Goal: Task Accomplishment & Management: Manage account settings

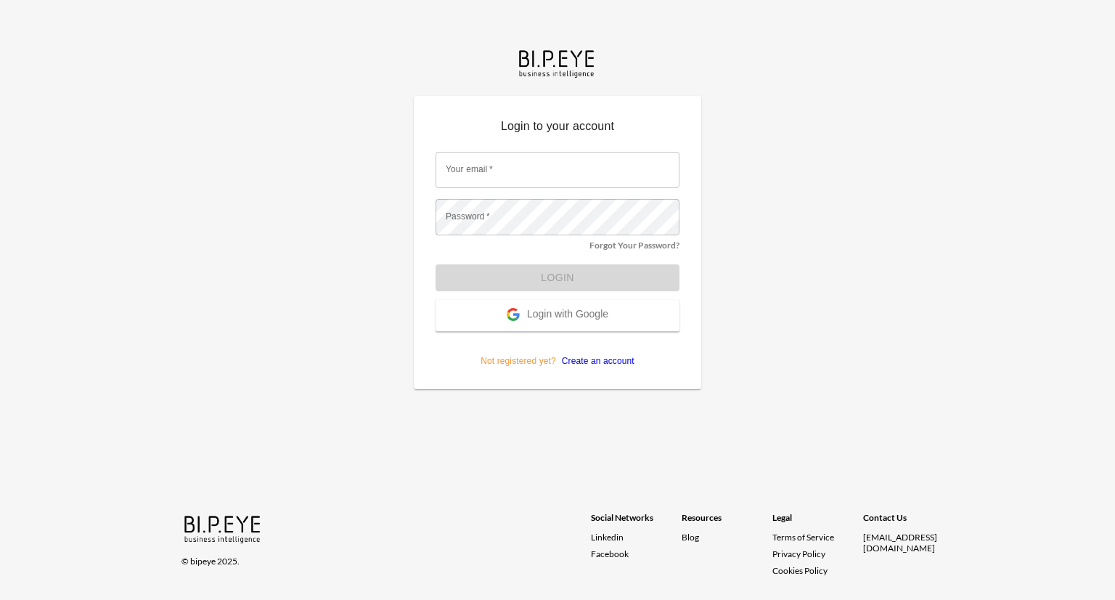
click at [564, 314] on span "Login with Google" at bounding box center [567, 315] width 81 height 15
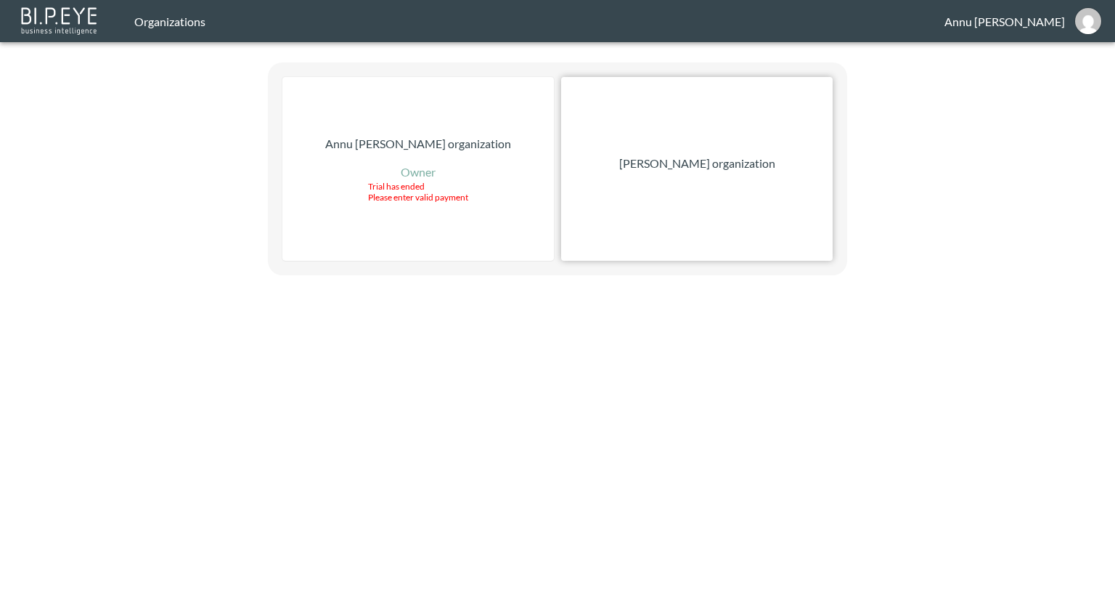
click at [656, 172] on div "[PERSON_NAME] organization" at bounding box center [697, 169] width 272 height 184
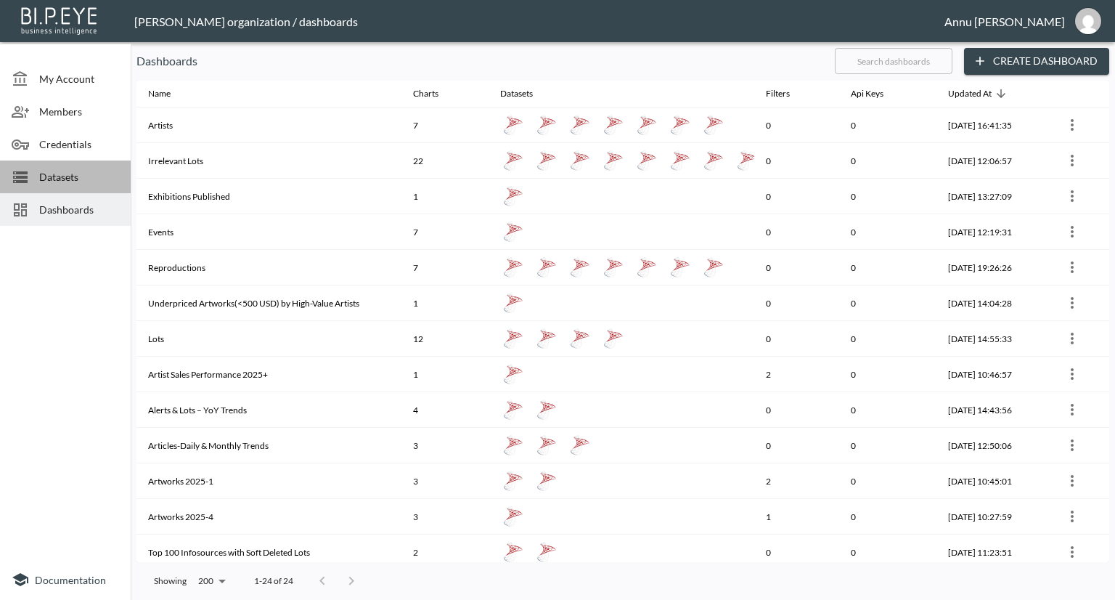
click at [90, 175] on span "Datasets" at bounding box center [79, 176] width 80 height 15
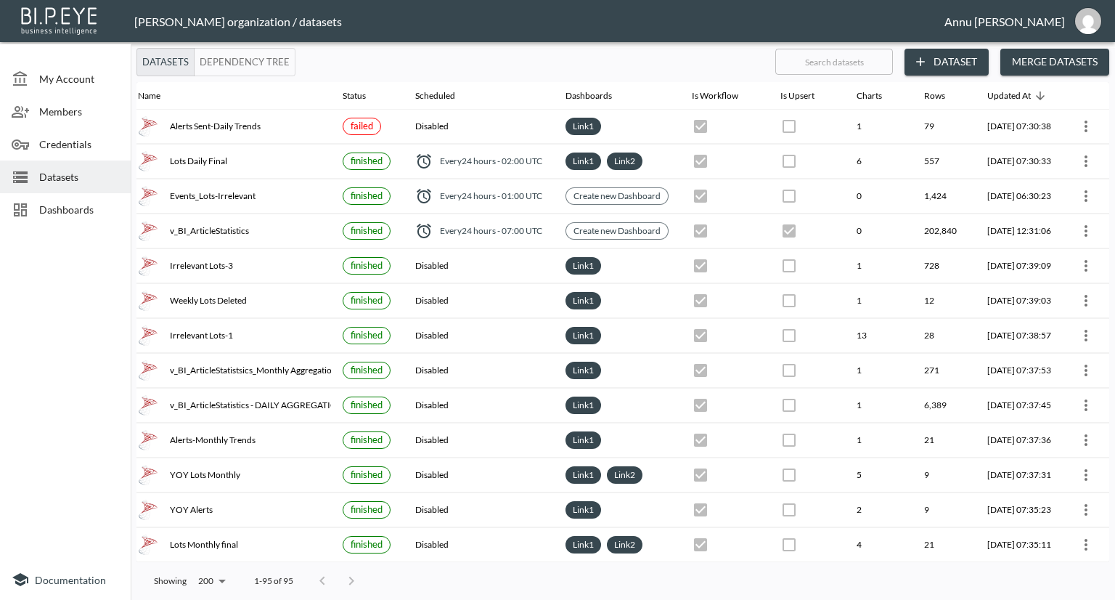
scroll to position [0, 85]
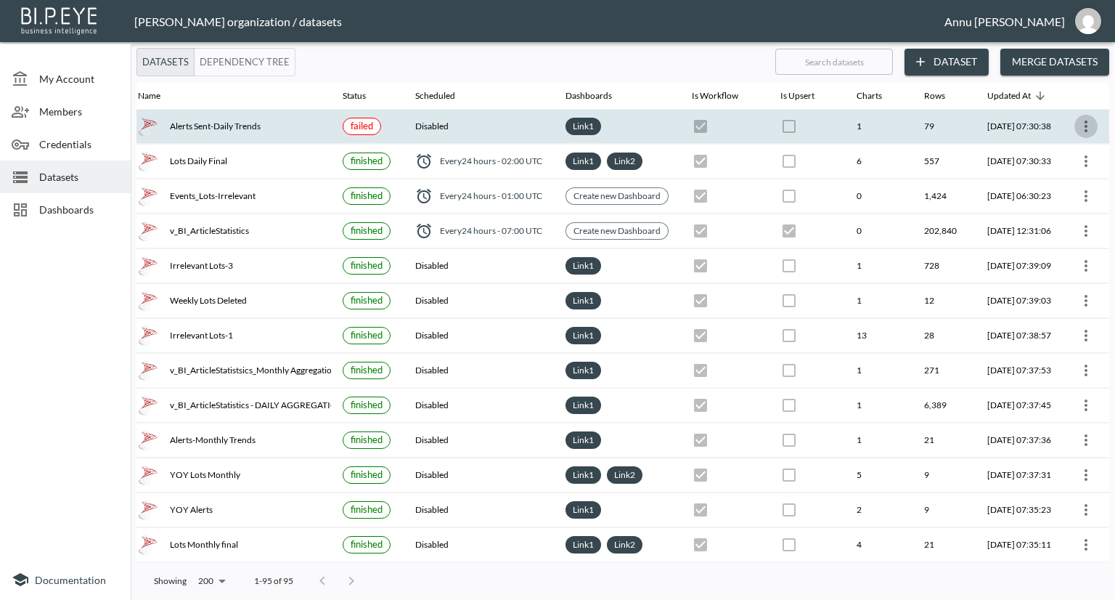
click at [1080, 123] on icon "more" at bounding box center [1085, 126] width 17 height 17
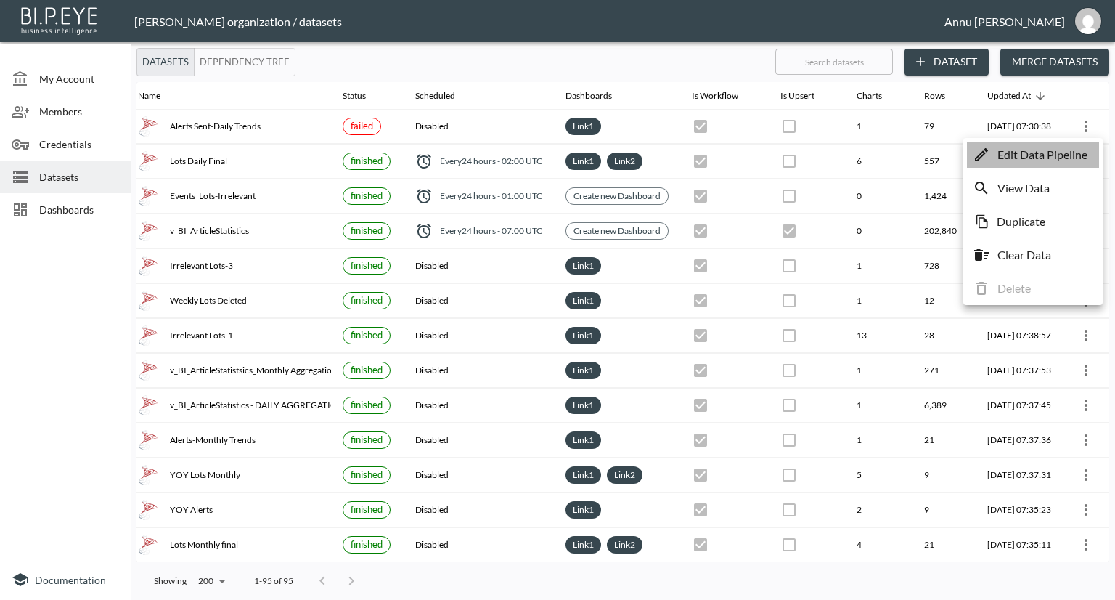
click at [1055, 155] on p "Edit Data Pipeline" at bounding box center [1043, 154] width 90 height 17
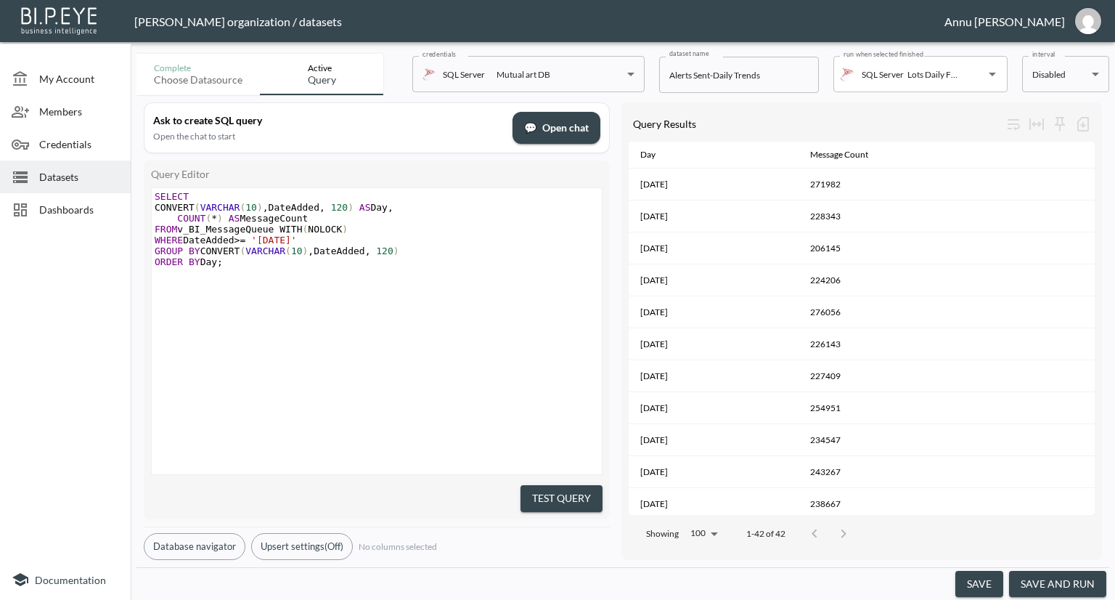
click at [1053, 579] on button "save and run" at bounding box center [1057, 584] width 97 height 27
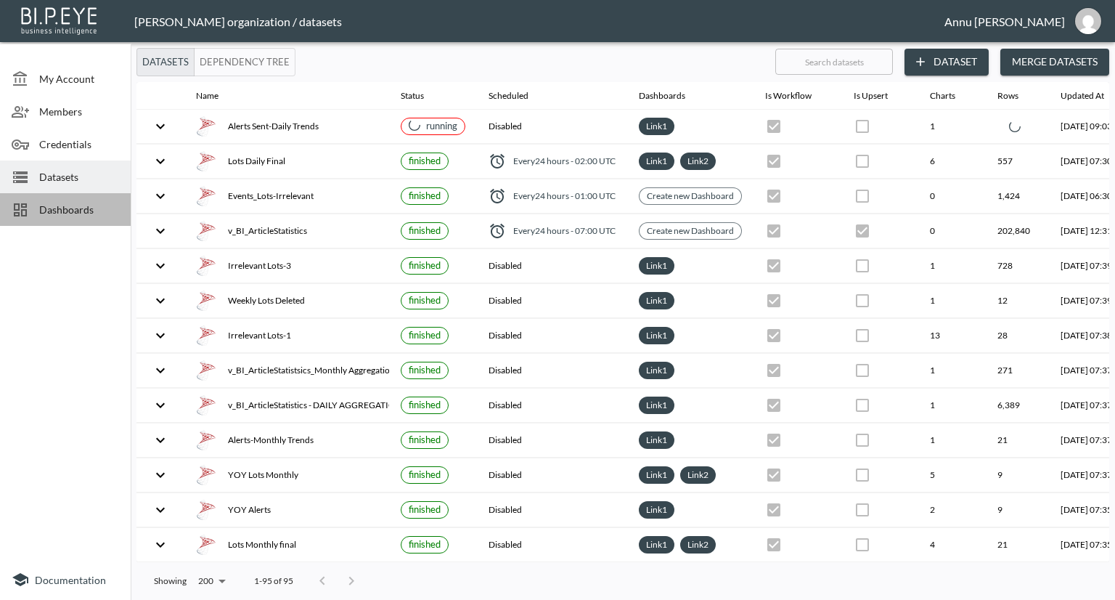
click at [81, 208] on span "Dashboards" at bounding box center [79, 209] width 80 height 15
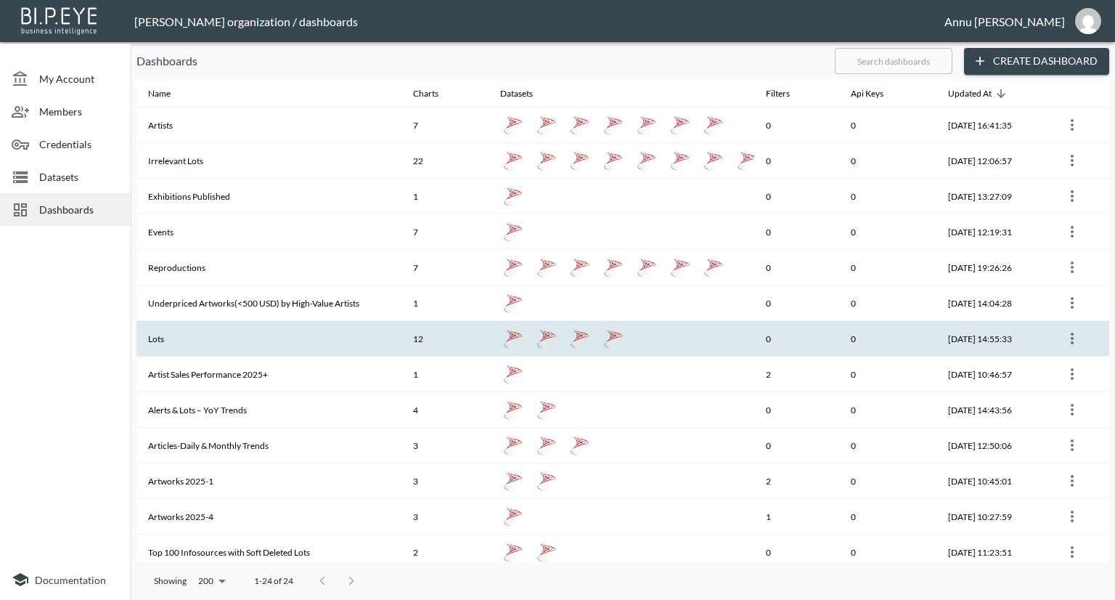
click at [180, 329] on th "Lots" at bounding box center [268, 339] width 265 height 36
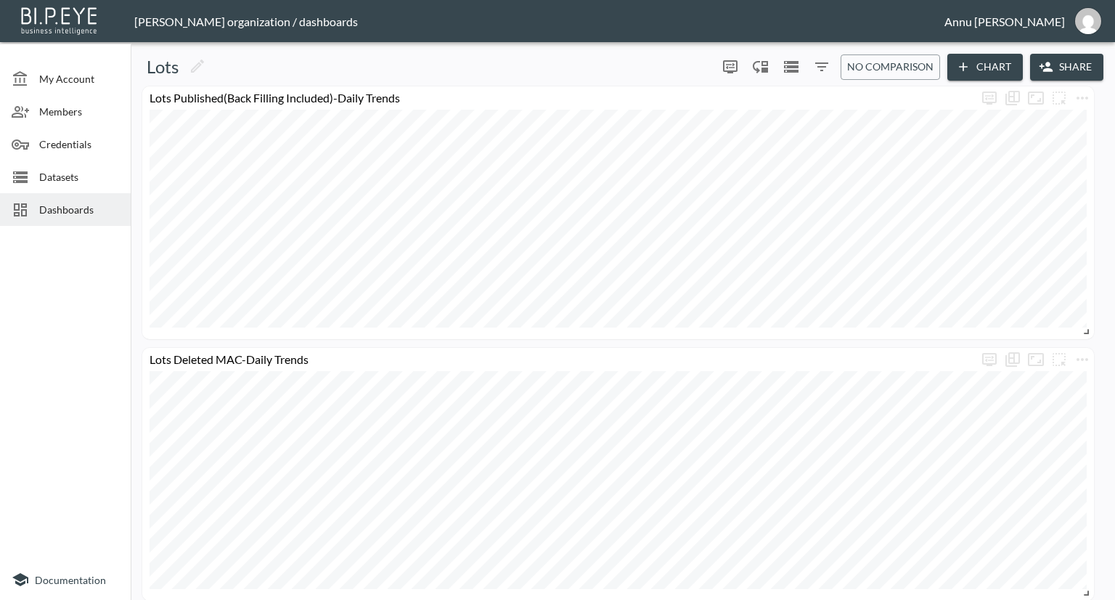
click at [90, 208] on span "Dashboards" at bounding box center [79, 209] width 80 height 15
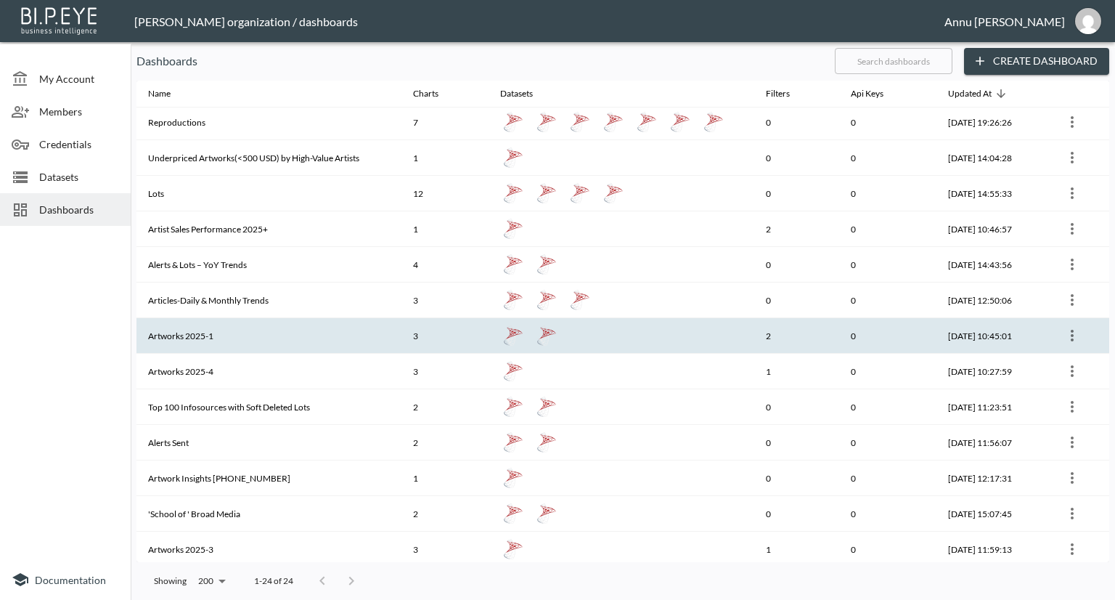
scroll to position [290, 0]
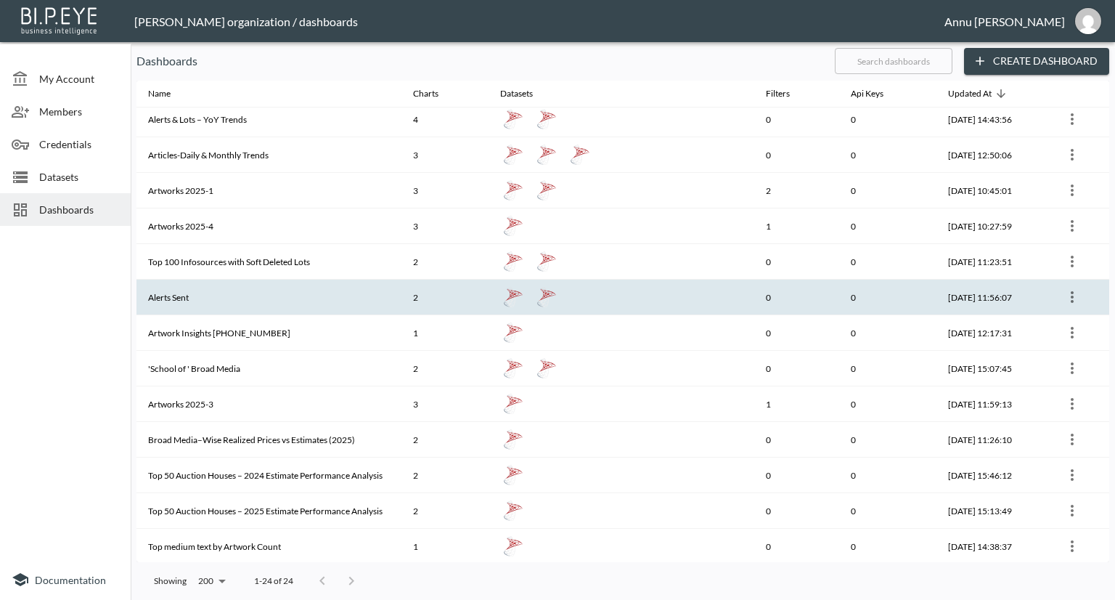
click at [194, 303] on th "Alerts Sent" at bounding box center [268, 298] width 265 height 36
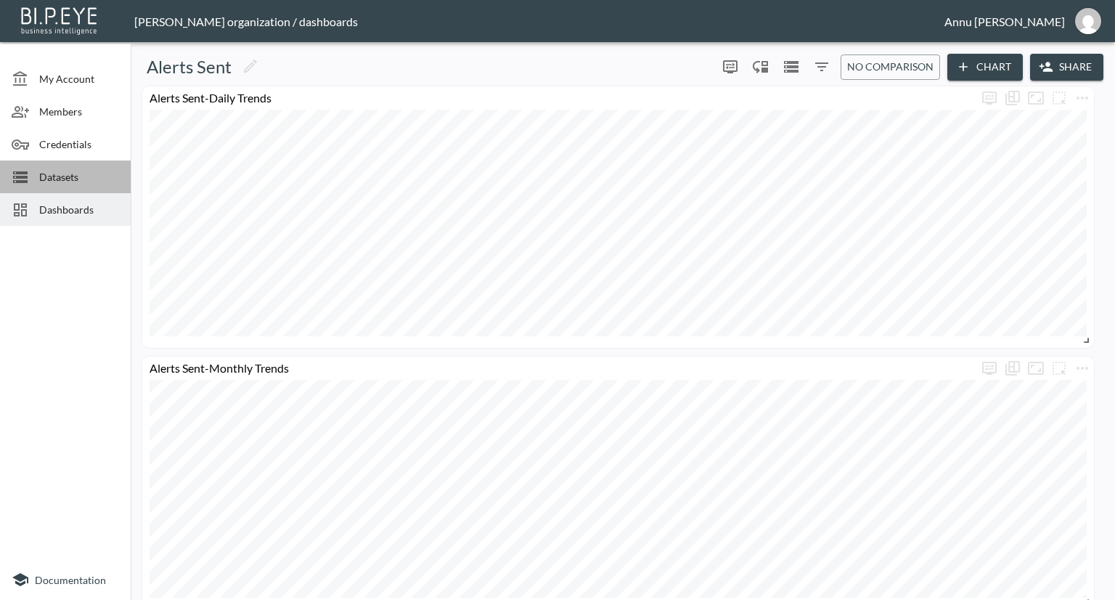
click at [55, 179] on span "Datasets" at bounding box center [79, 176] width 80 height 15
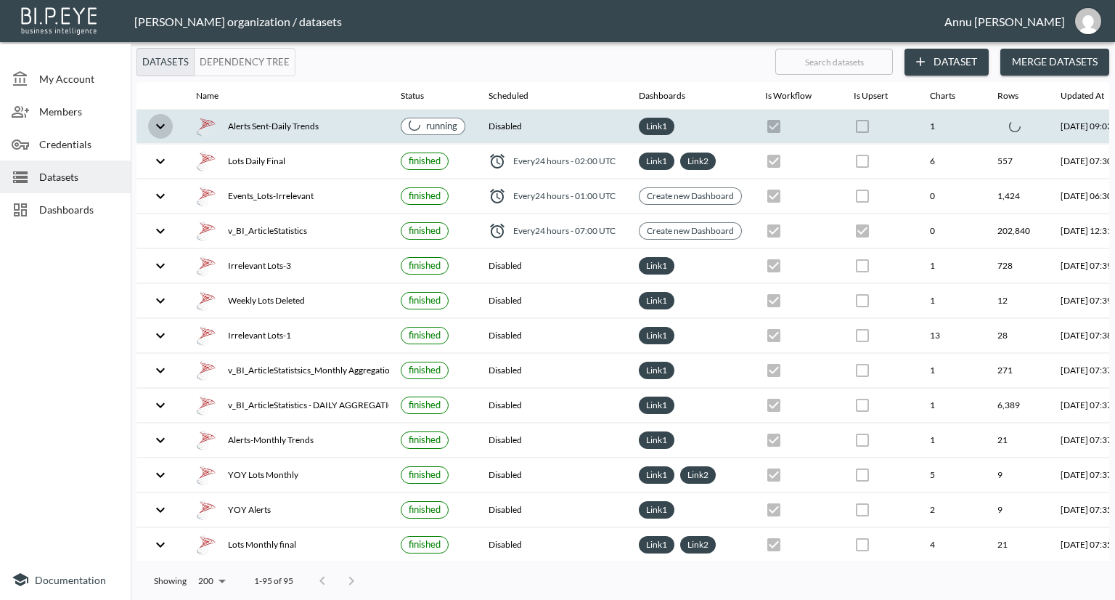
click at [153, 123] on icon "expand row" at bounding box center [160, 126] width 17 height 17
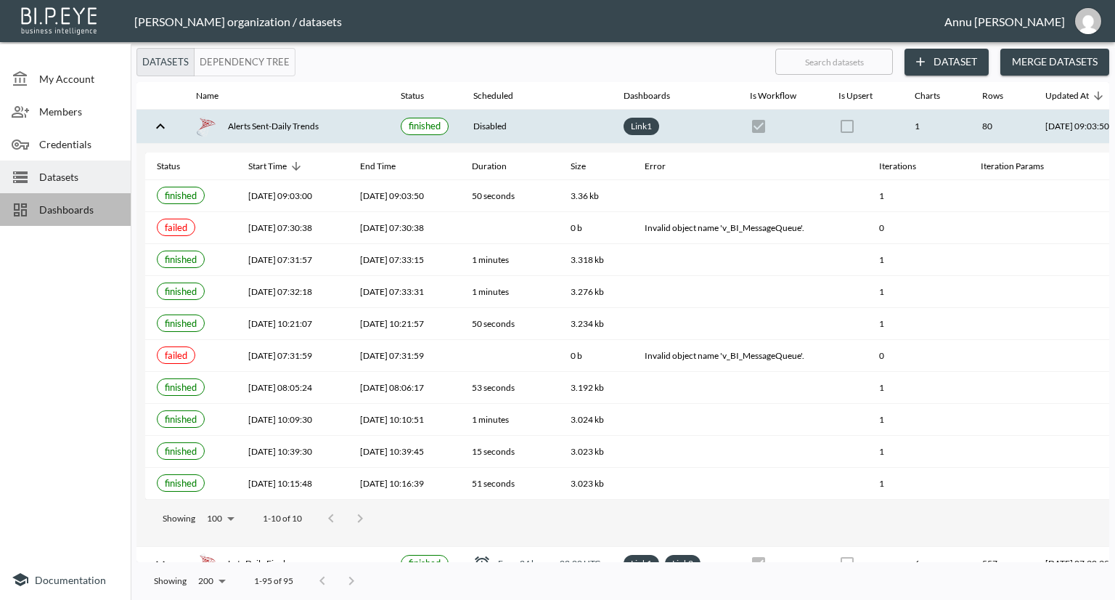
click at [94, 212] on span "Dashboards" at bounding box center [79, 209] width 80 height 15
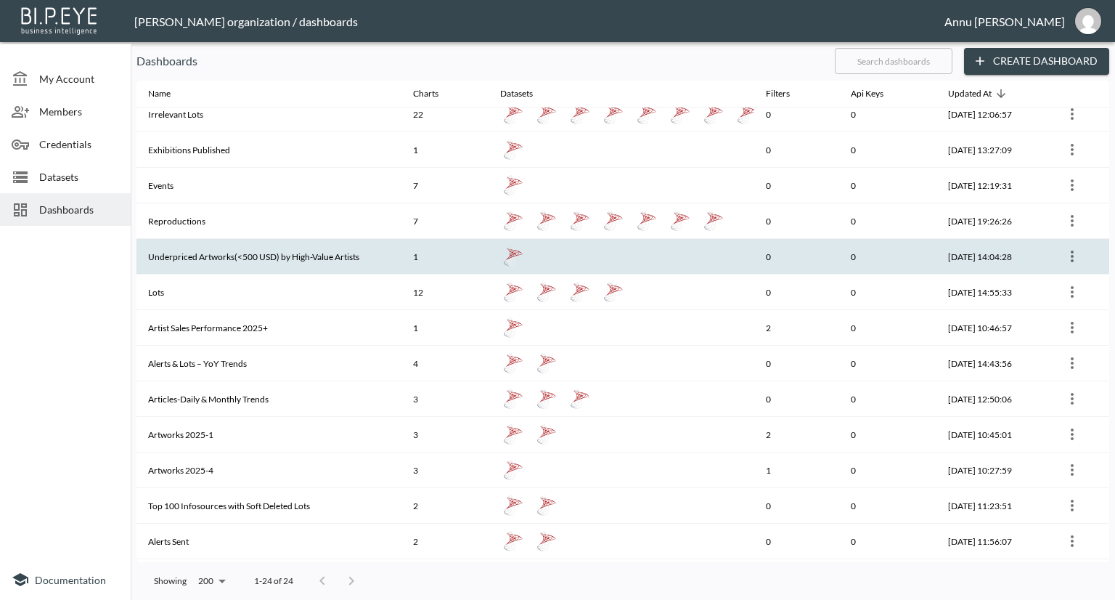
scroll to position [73, 0]
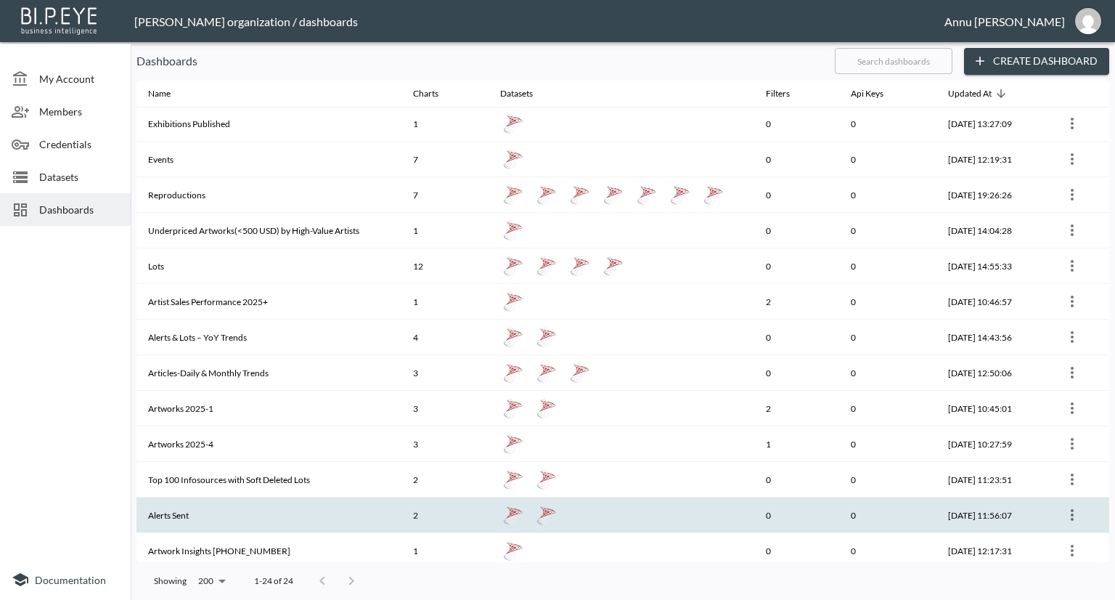
click at [195, 518] on th "Alerts Sent" at bounding box center [268, 515] width 265 height 36
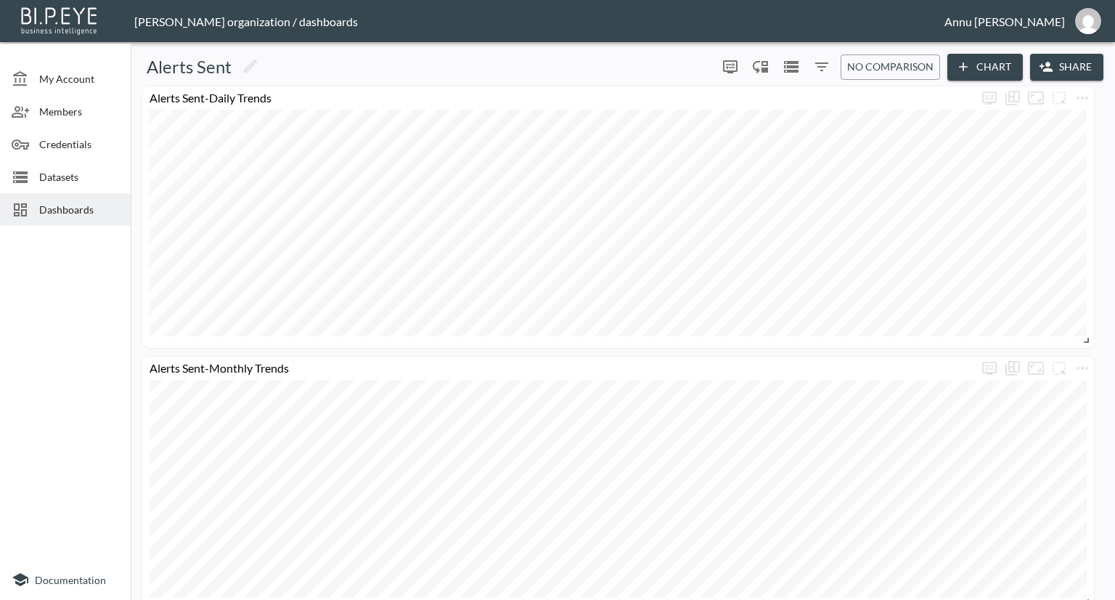
click at [68, 205] on span "Dashboards" at bounding box center [79, 209] width 80 height 15
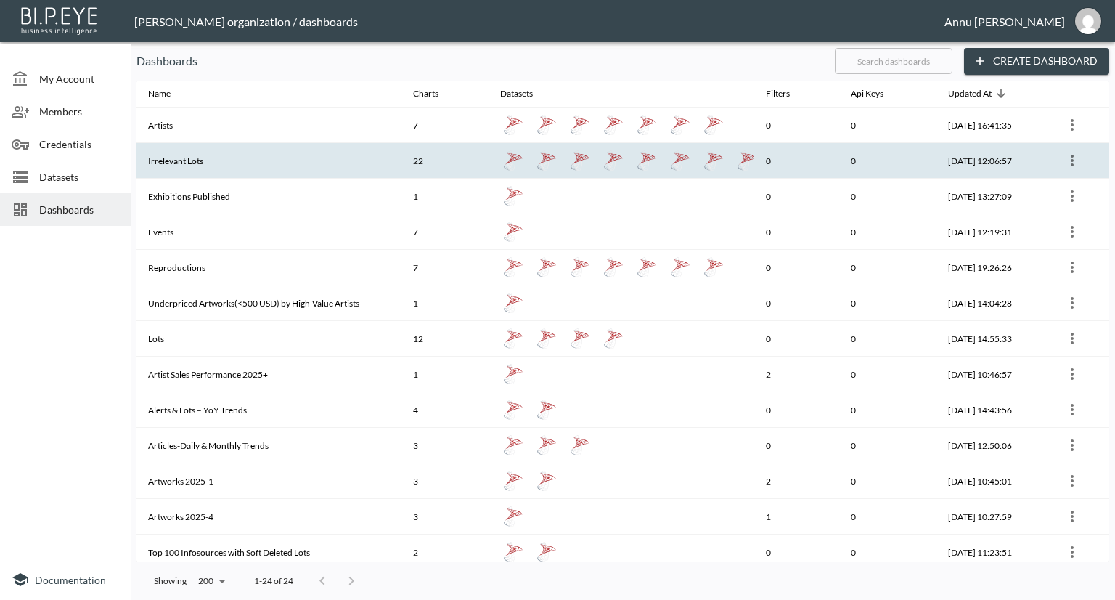
click at [230, 164] on th "Irrelevant Lots" at bounding box center [268, 161] width 265 height 36
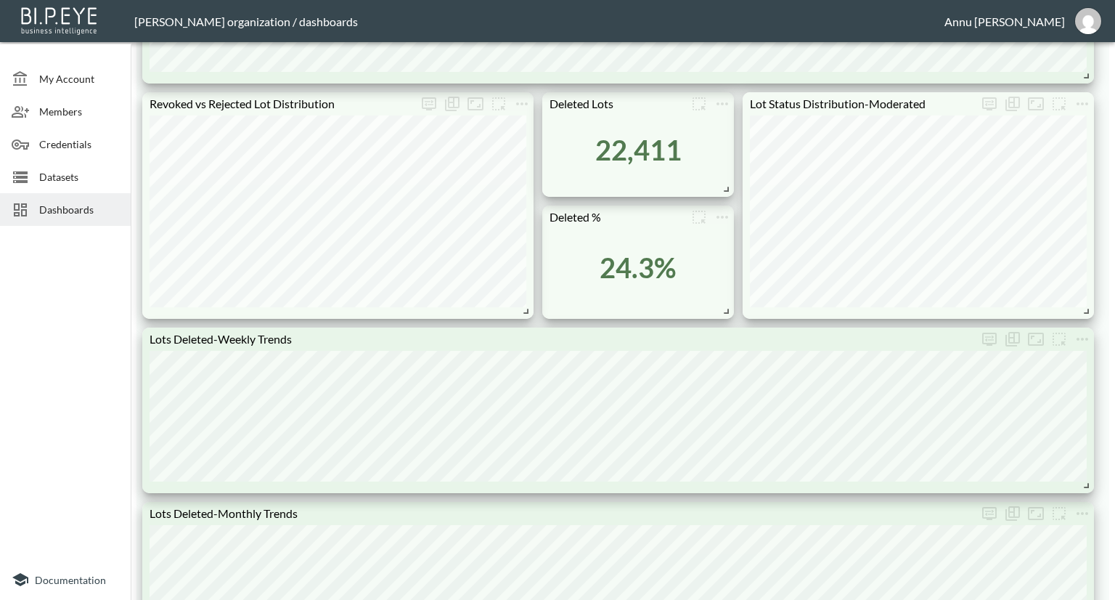
scroll to position [1162, 0]
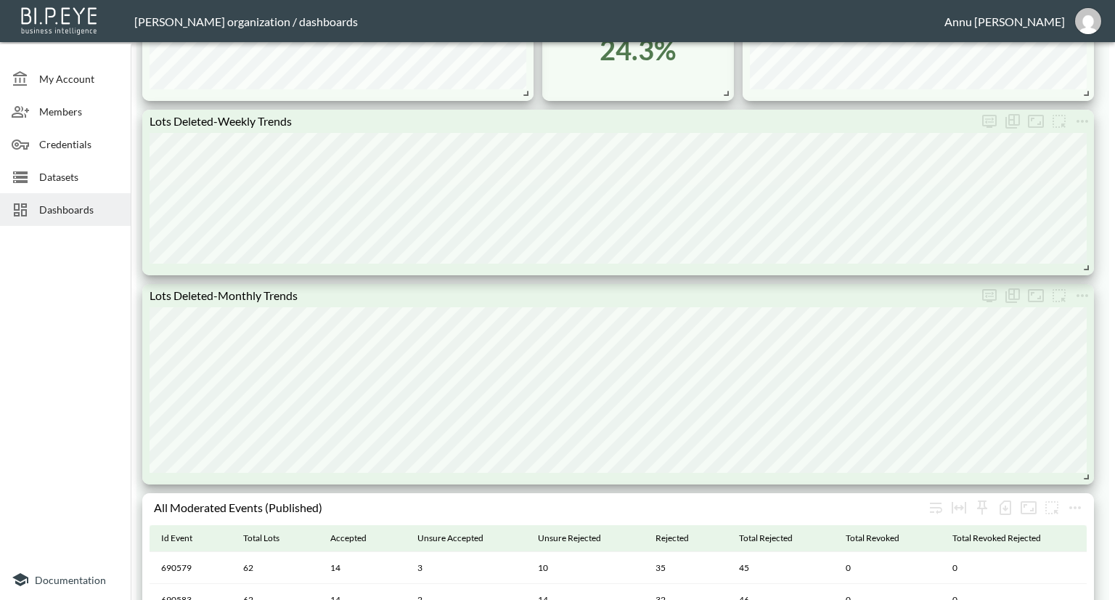
click at [52, 172] on span "Datasets" at bounding box center [79, 176] width 80 height 15
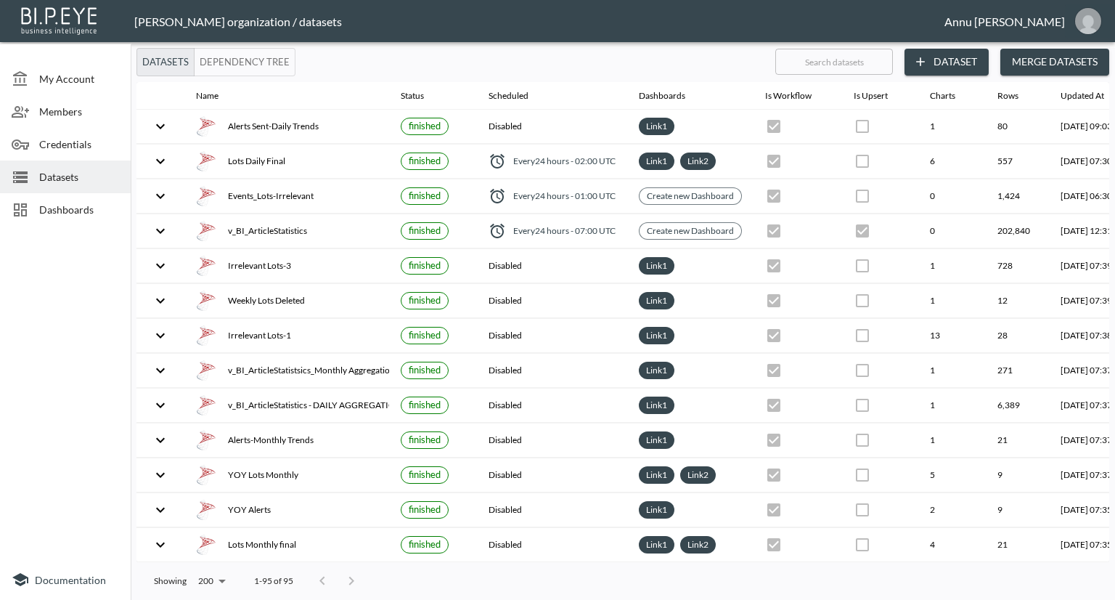
click at [1088, 22] on img "annu@mutualart.com" at bounding box center [1088, 21] width 26 height 26
click at [1045, 81] on li "Logout" at bounding box center [1051, 83] width 125 height 26
click at [1027, 87] on li "Logout" at bounding box center [1051, 83] width 125 height 26
